Goal: Information Seeking & Learning: Check status

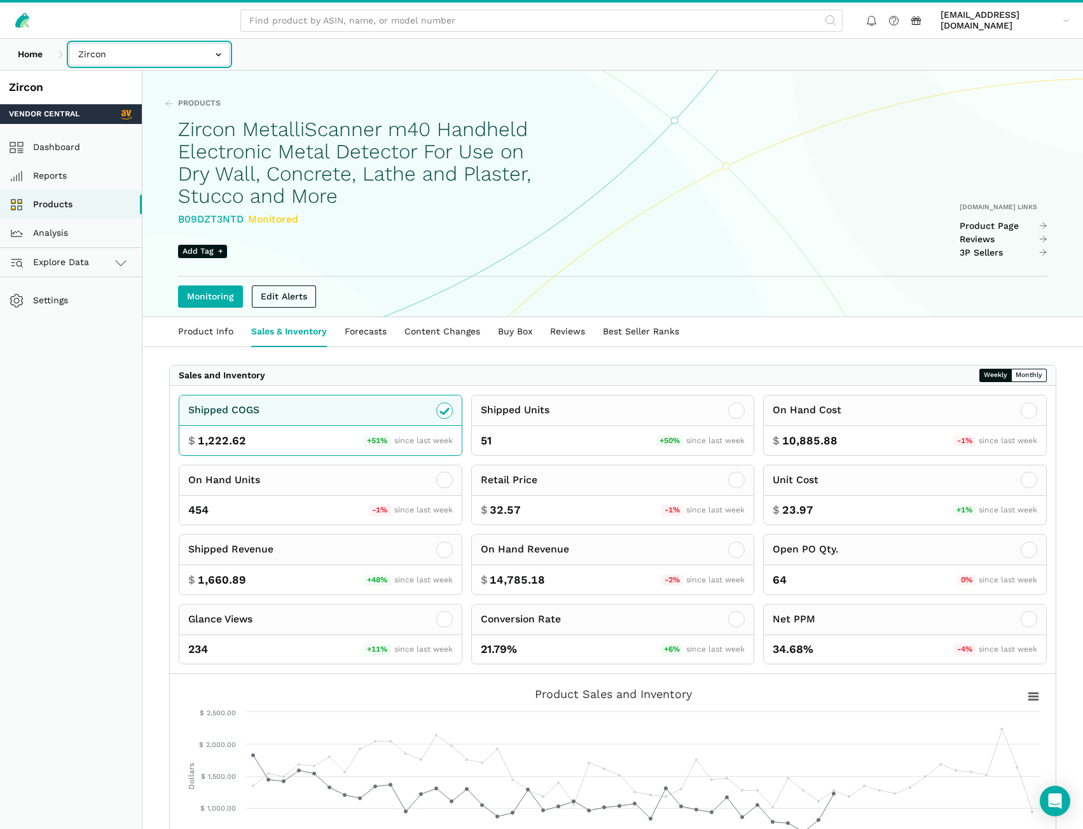
click at [179, 47] on input "text" at bounding box center [149, 54] width 160 height 22
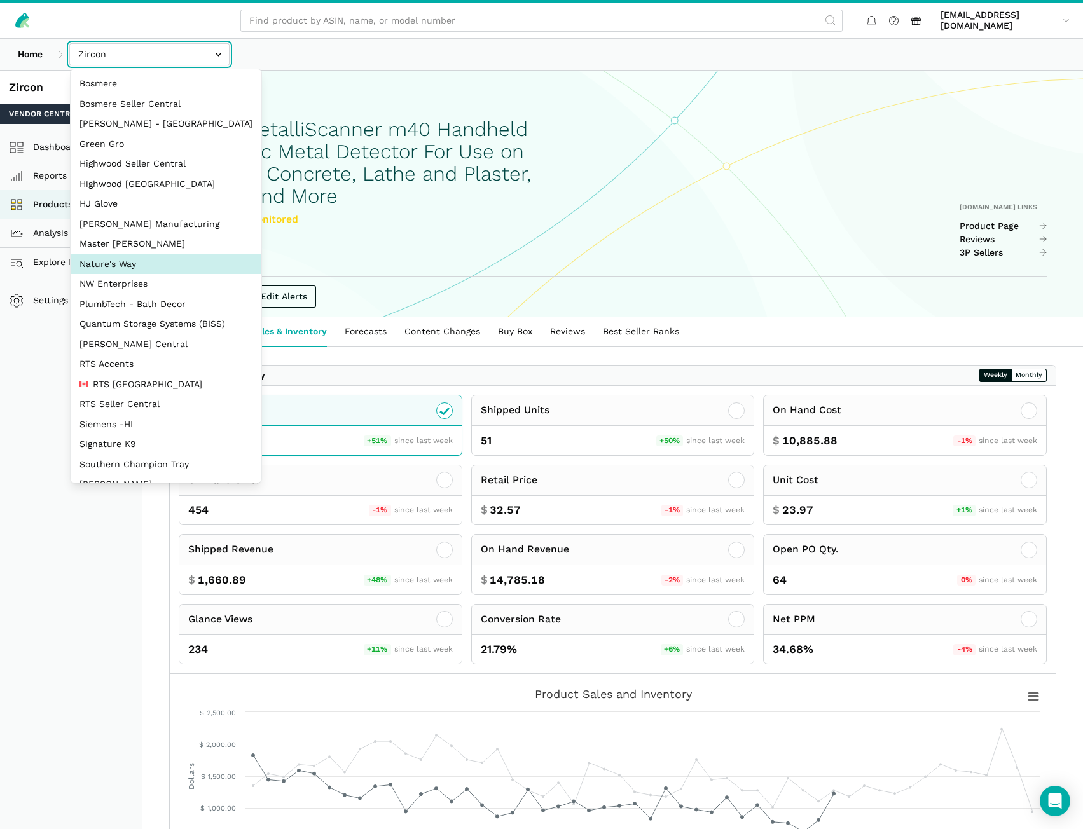
select select "3t6bg6GamSTDovWwD6pnZB2o"
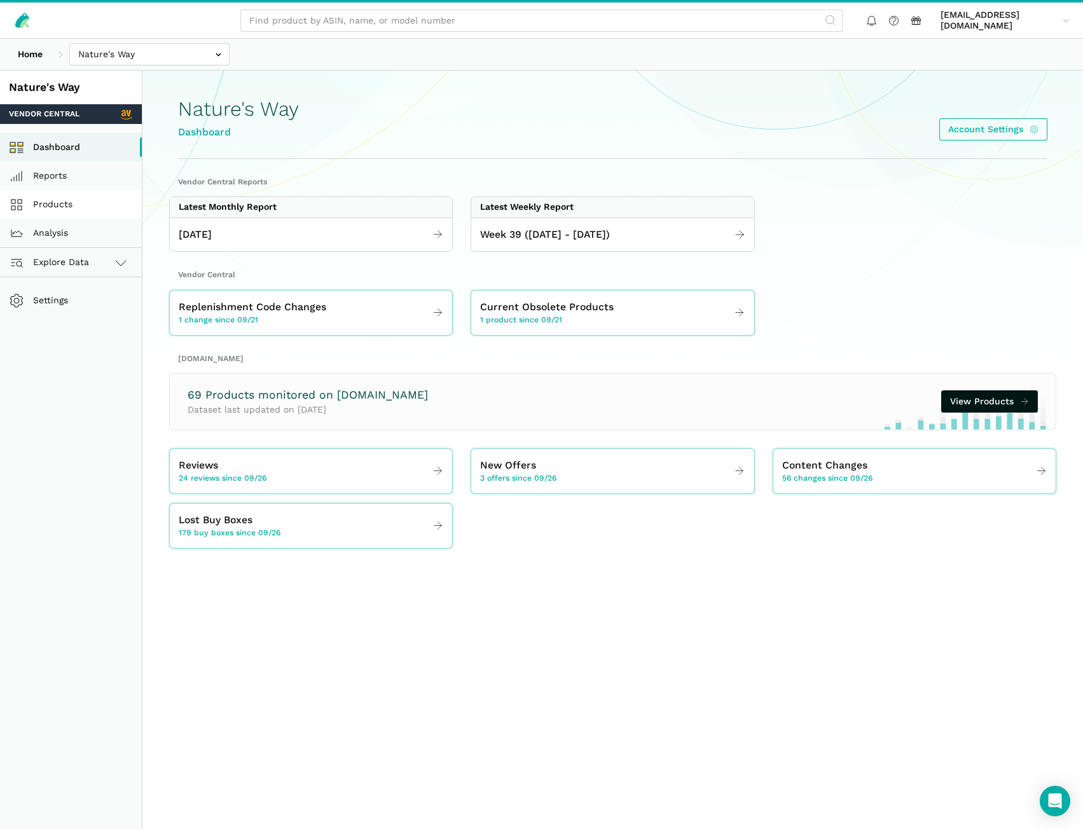
click at [25, 210] on link "Products" at bounding box center [71, 204] width 142 height 29
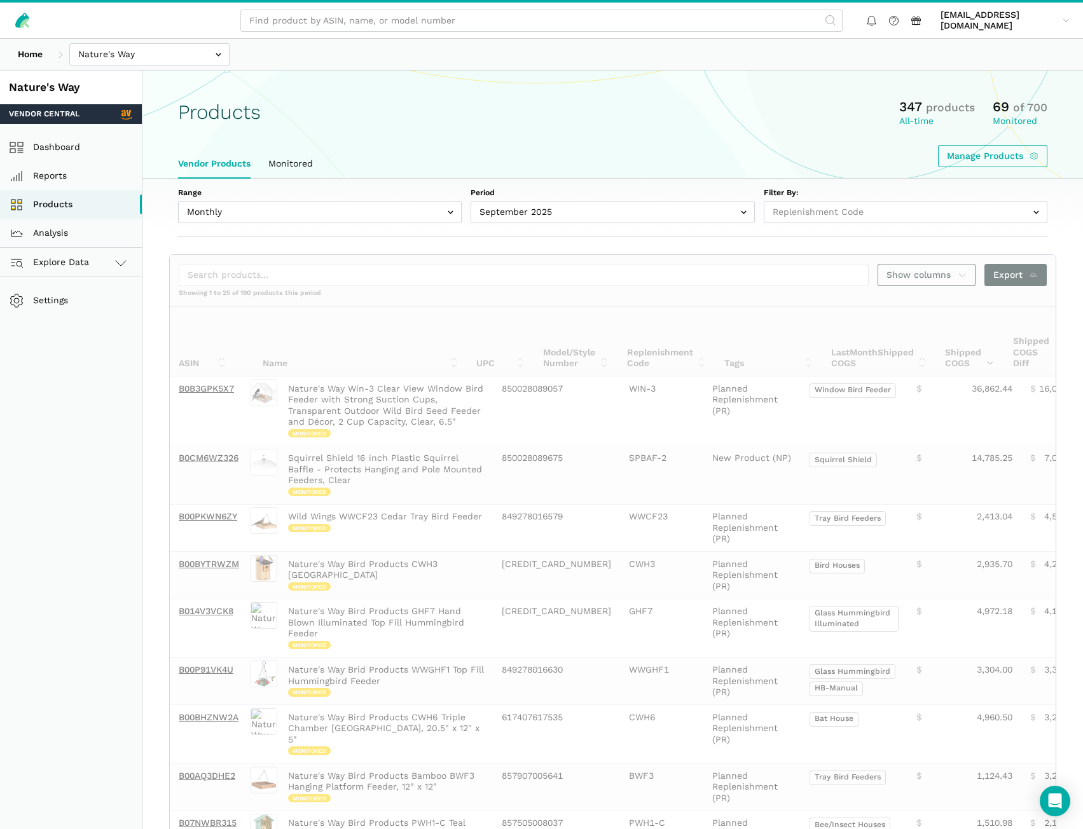
select select
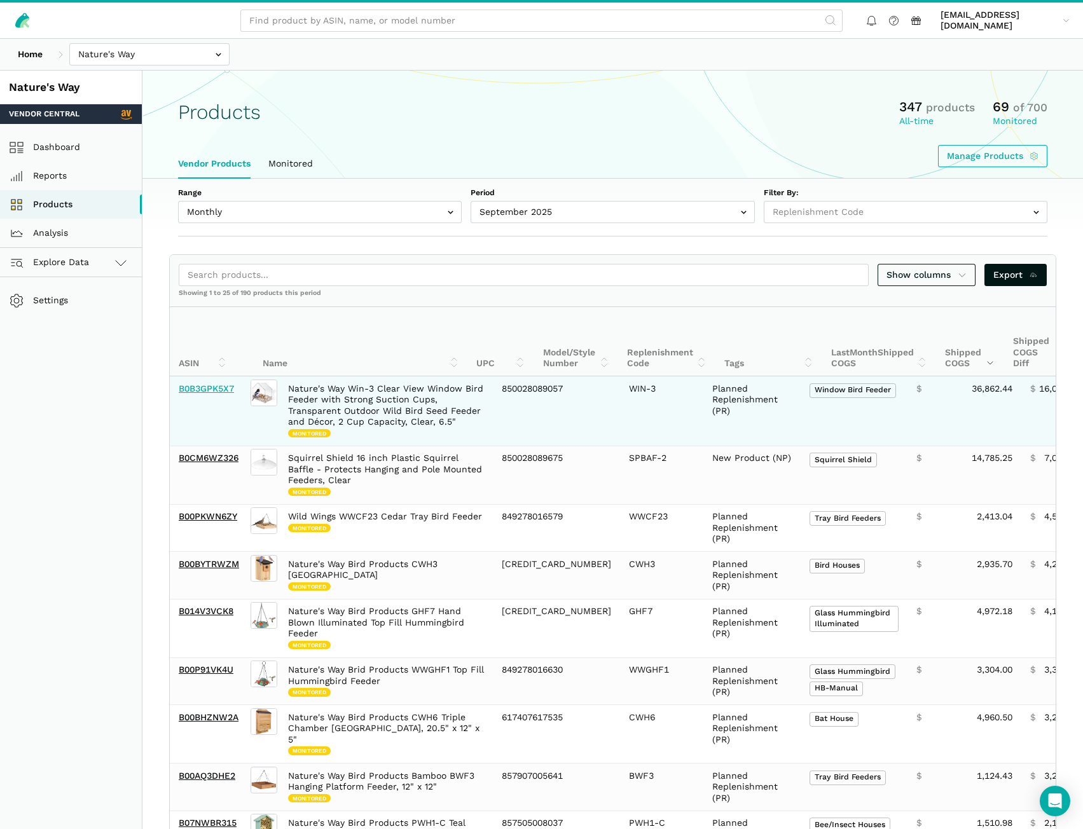
click at [224, 391] on link "B0B3GPK5X7" at bounding box center [206, 388] width 55 height 10
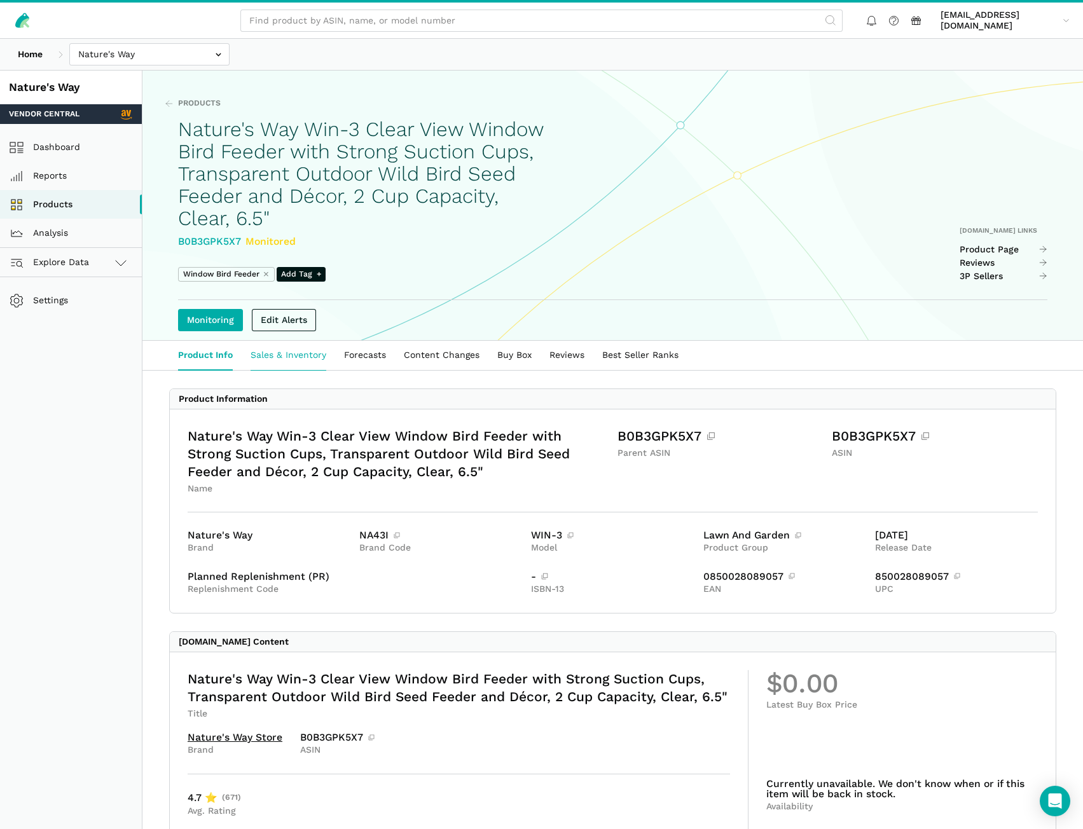
click at [329, 359] on link "Sales & Inventory" at bounding box center [288, 355] width 93 height 29
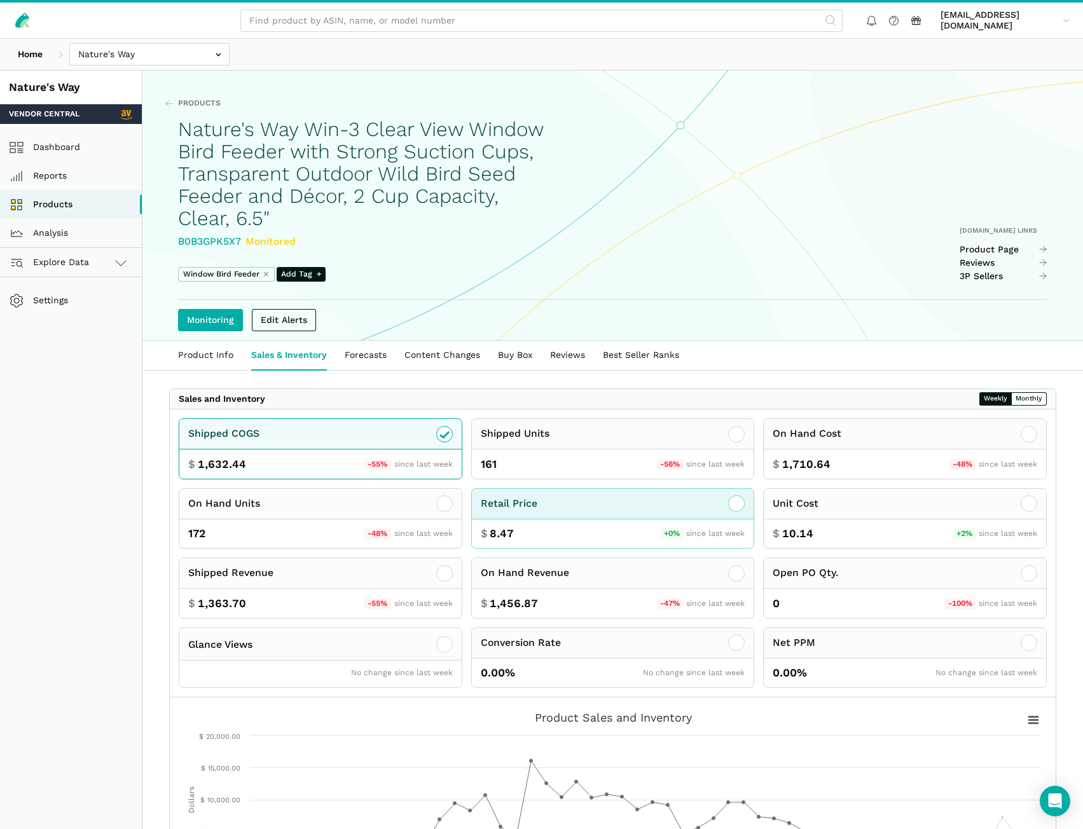
click at [743, 507] on icon at bounding box center [736, 503] width 15 height 15
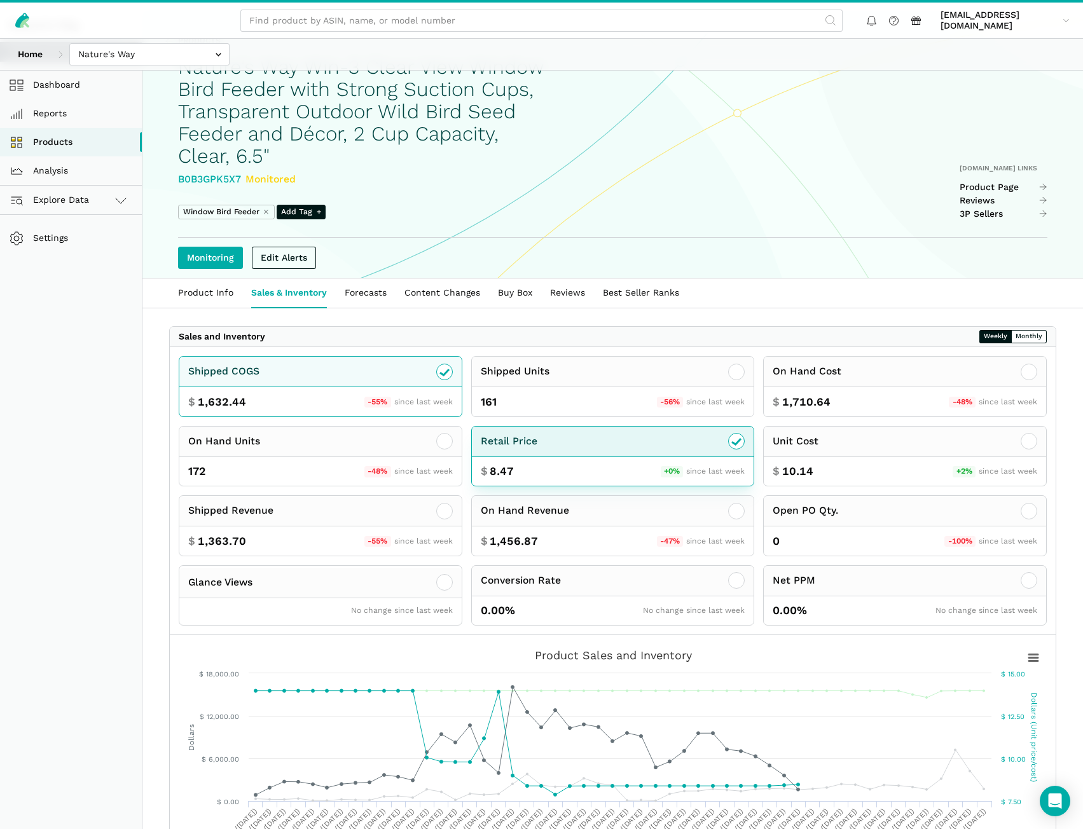
scroll to position [64, 0]
